Goal: Communication & Community: Answer question/provide support

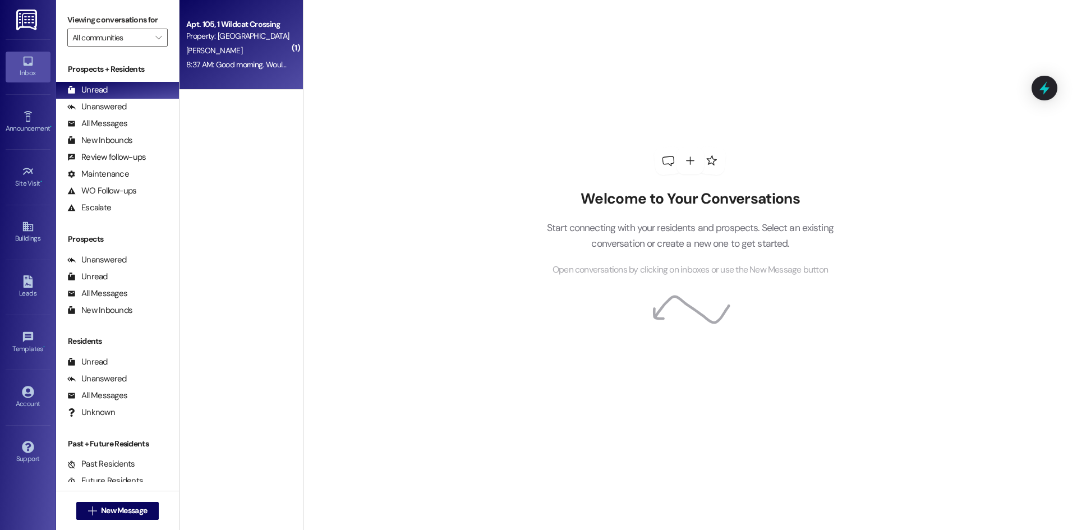
click at [219, 76] on div "Apt. 105, 1 Wildcat Crossing Property: [GEOGRAPHIC_DATA] [PERSON_NAME] 8:37 AM:…" at bounding box center [240, 45] width 123 height 90
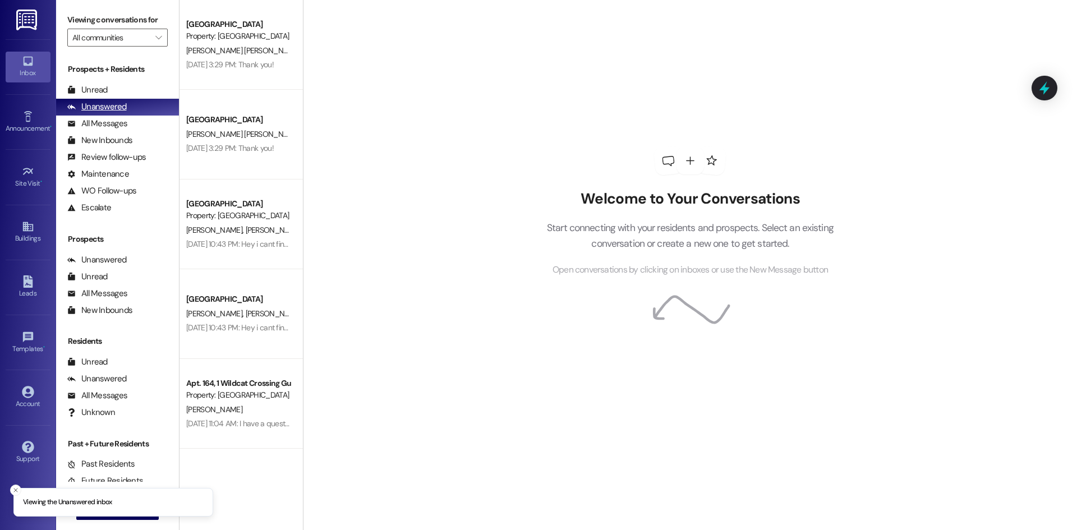
click at [156, 99] on div "Unanswered (0)" at bounding box center [117, 107] width 123 height 17
click at [150, 94] on div "Unread (0)" at bounding box center [117, 90] width 123 height 17
